Goal: Task Accomplishment & Management: Manage account settings

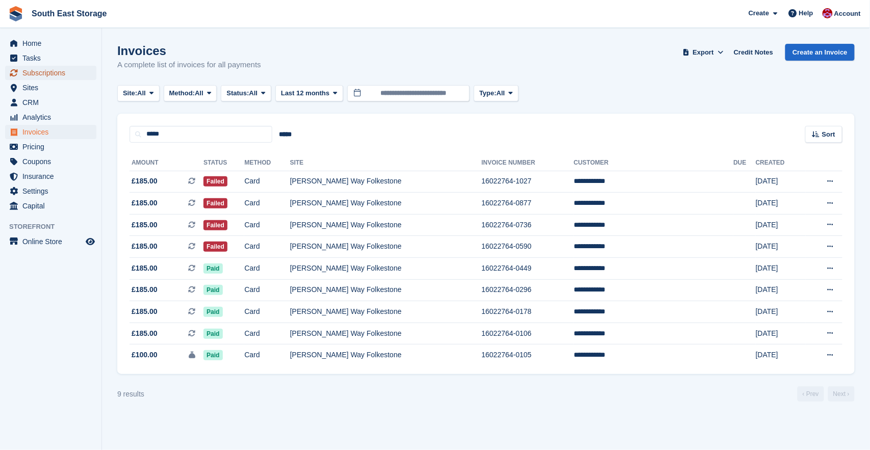
click at [34, 69] on span "Subscriptions" at bounding box center [52, 73] width 61 height 14
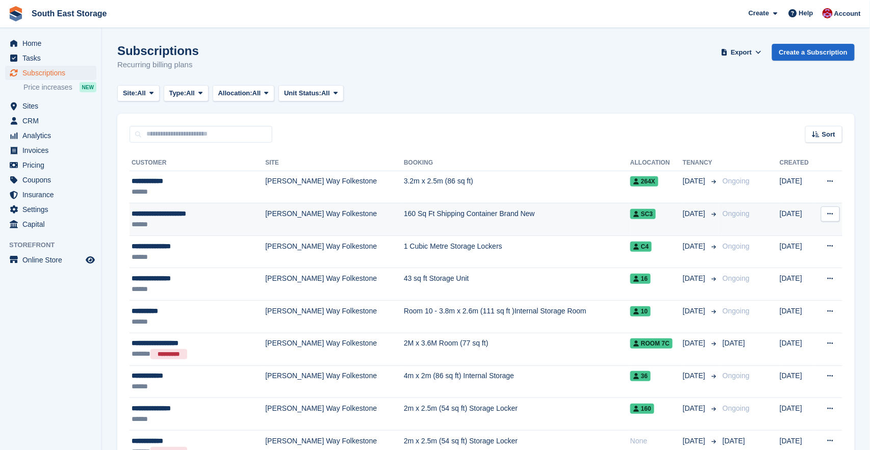
click at [217, 224] on div "******" at bounding box center [186, 224] width 108 height 11
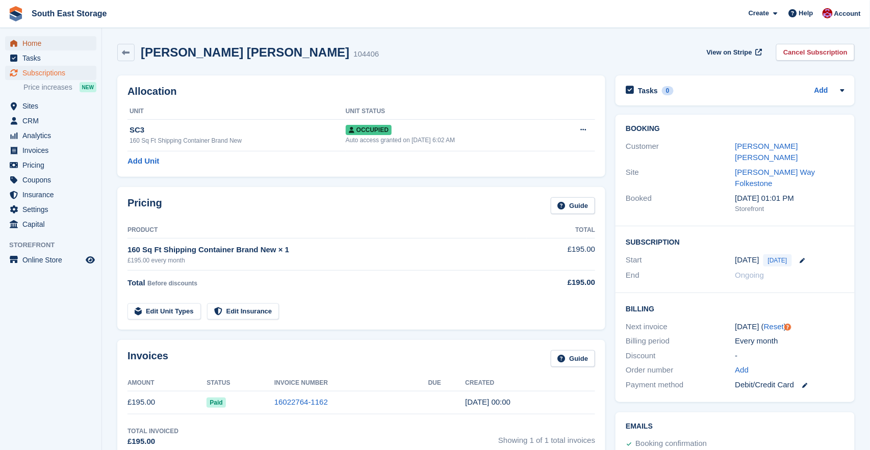
click at [36, 44] on span "Home" at bounding box center [52, 43] width 61 height 14
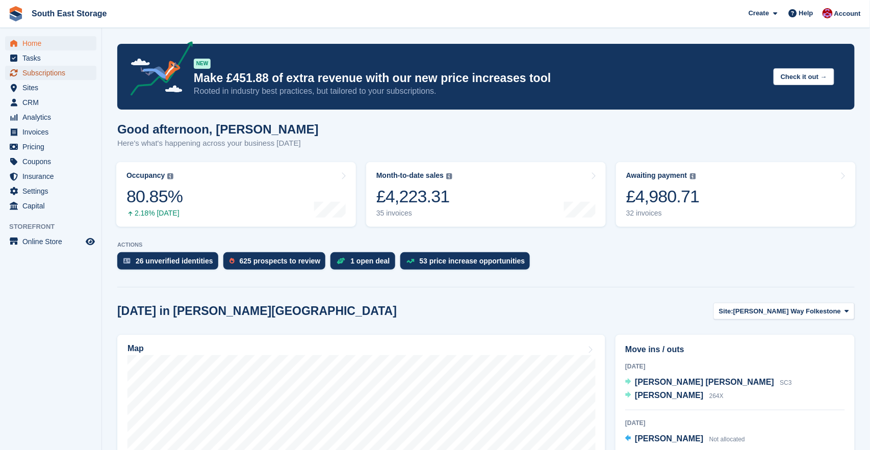
click at [44, 70] on span "Subscriptions" at bounding box center [52, 73] width 61 height 14
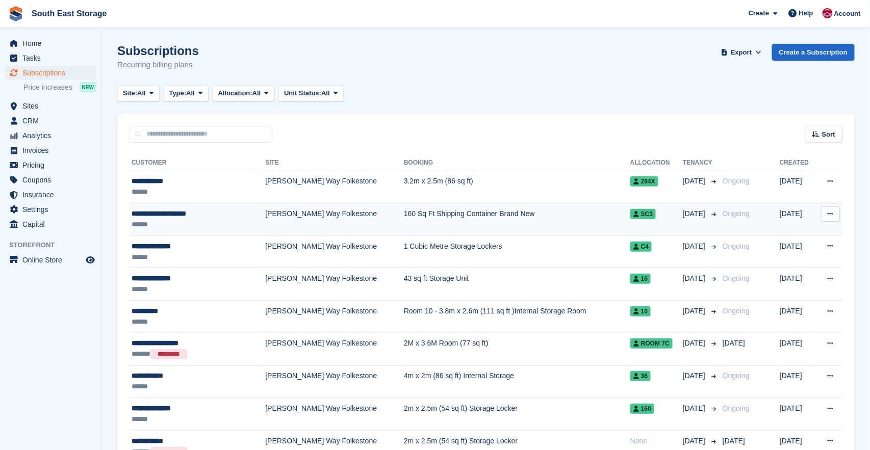
click at [171, 212] on div "**********" at bounding box center [186, 214] width 108 height 11
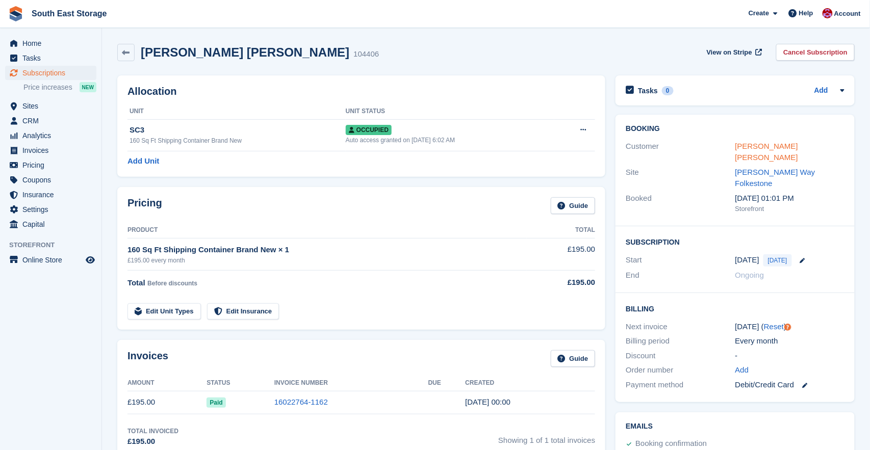
click at [782, 144] on link "[PERSON_NAME] [PERSON_NAME]" at bounding box center [767, 152] width 63 height 20
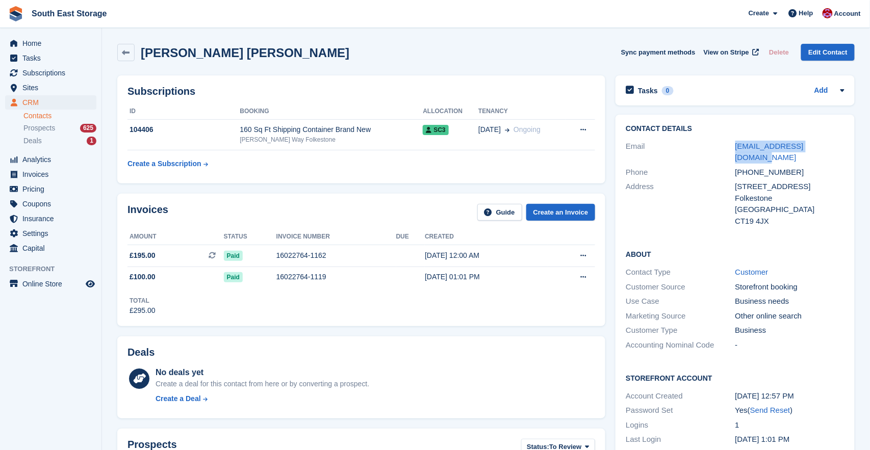
drag, startPoint x: 835, startPoint y: 145, endPoint x: 718, endPoint y: 144, distance: 116.8
click at [718, 144] on div "Email [EMAIL_ADDRESS][DOMAIN_NAME]" at bounding box center [735, 152] width 219 height 26
copy div "[EMAIL_ADDRESS][DOMAIN_NAME]"
click at [129, 54] on icon at bounding box center [126, 53] width 8 height 8
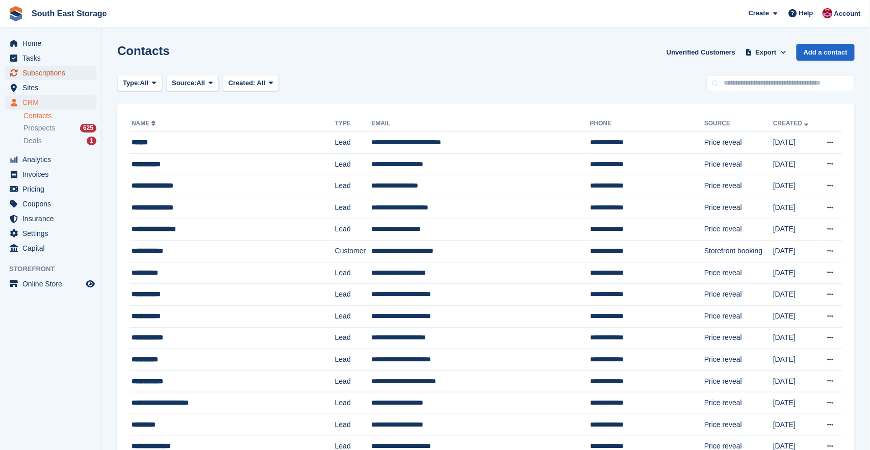
click at [32, 70] on span "Subscriptions" at bounding box center [52, 73] width 61 height 14
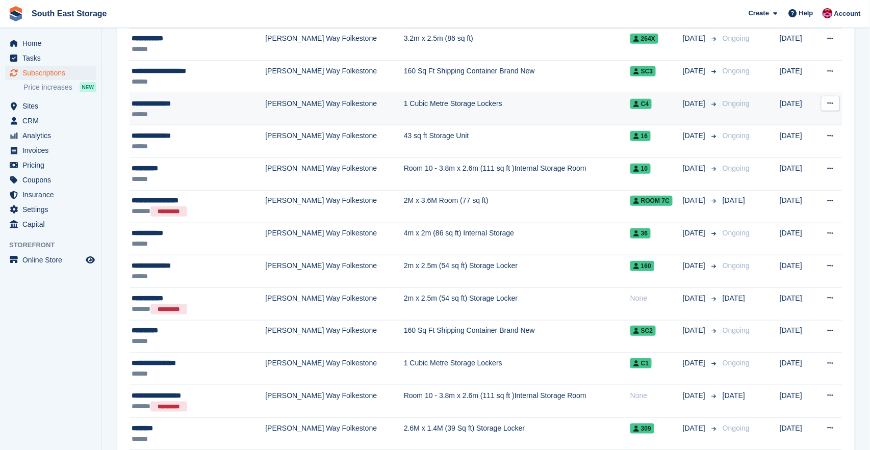
scroll to position [160, 0]
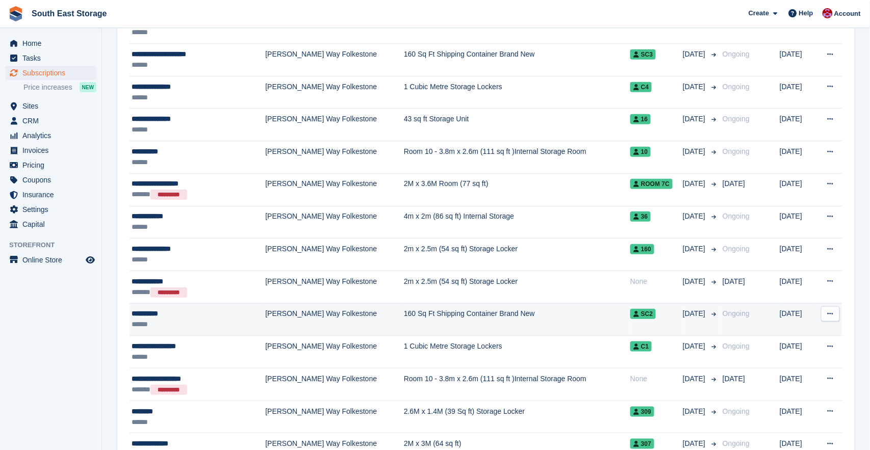
click at [539, 313] on td "160 Sq Ft Shipping Container Brand New" at bounding box center [517, 319] width 226 height 33
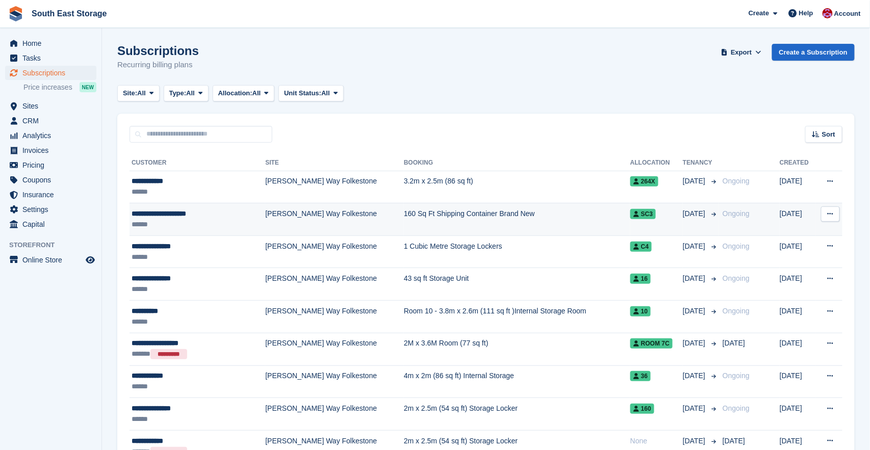
click at [180, 213] on div "**********" at bounding box center [186, 214] width 108 height 11
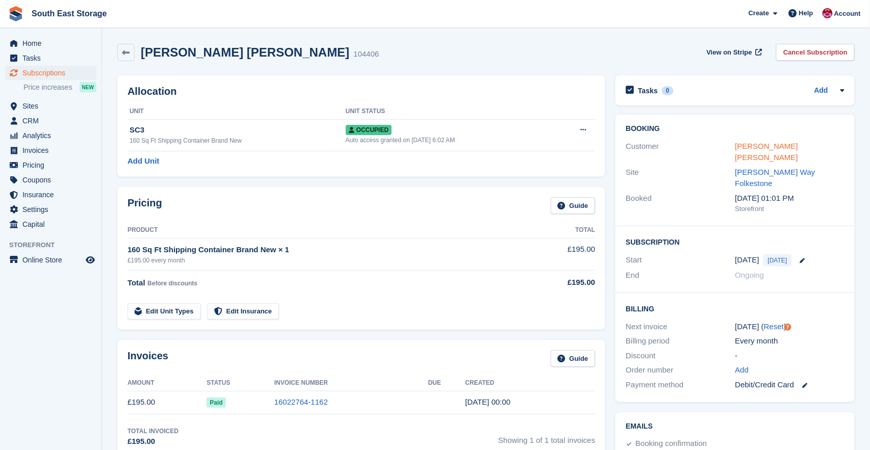
click at [770, 144] on link "Sabitri thapa chhetri" at bounding box center [767, 152] width 63 height 20
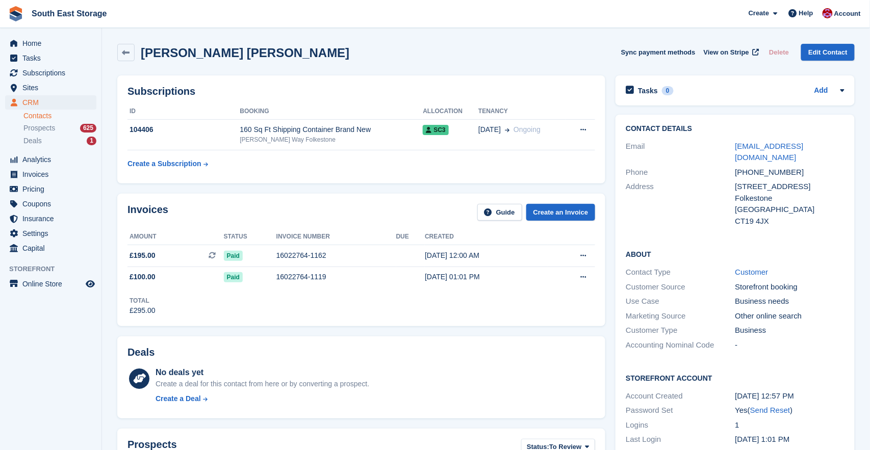
click at [818, 167] on div "[PHONE_NUMBER]" at bounding box center [790, 173] width 109 height 12
